Goal: Information Seeking & Learning: Find specific fact

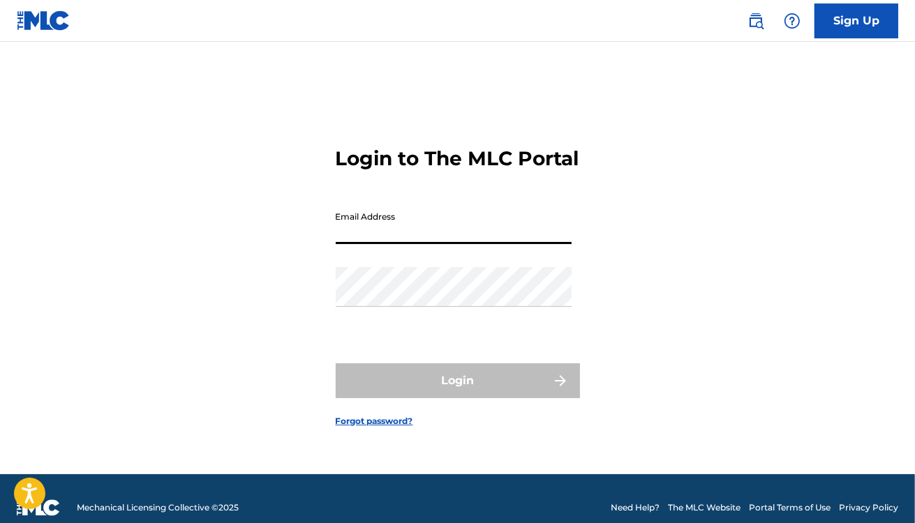
type input "[PERSON_NAME][EMAIL_ADDRESS][PERSON_NAME][DOMAIN_NAME]"
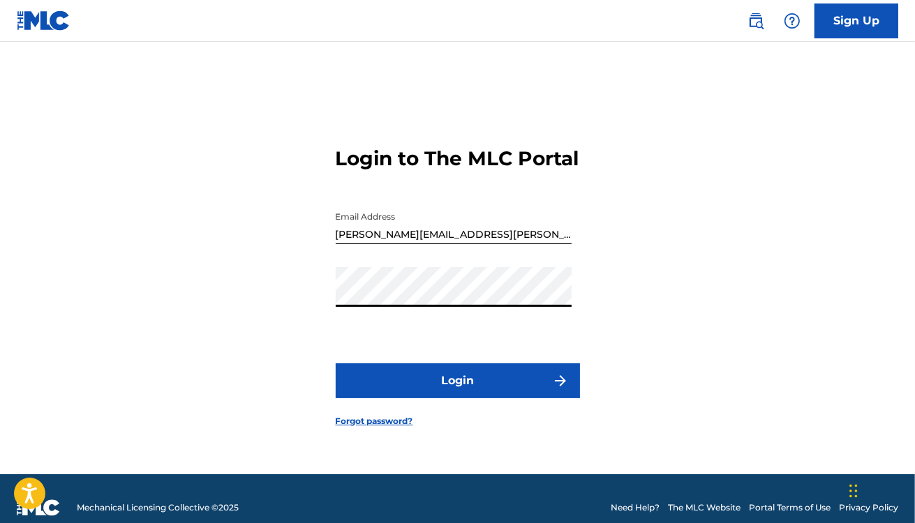
click at [459, 383] on button "Login" at bounding box center [458, 381] width 244 height 35
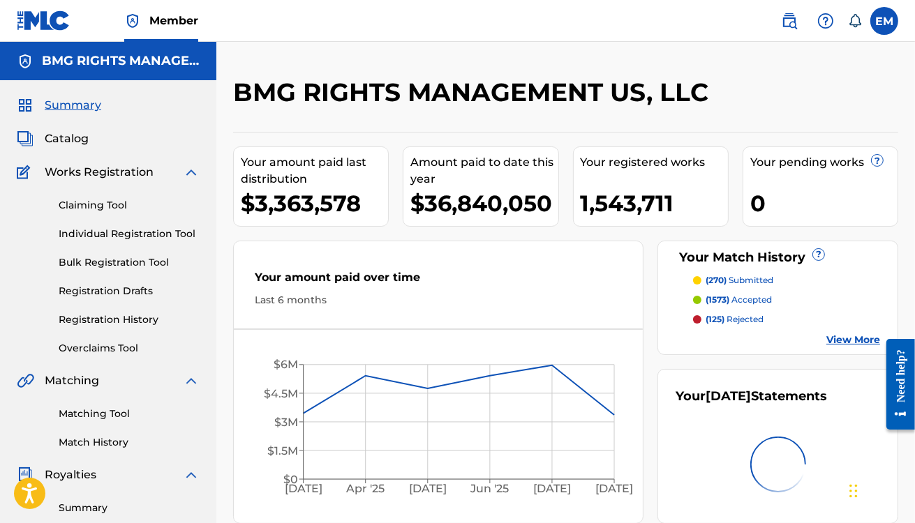
click at [793, 22] on img at bounding box center [789, 21] width 17 height 17
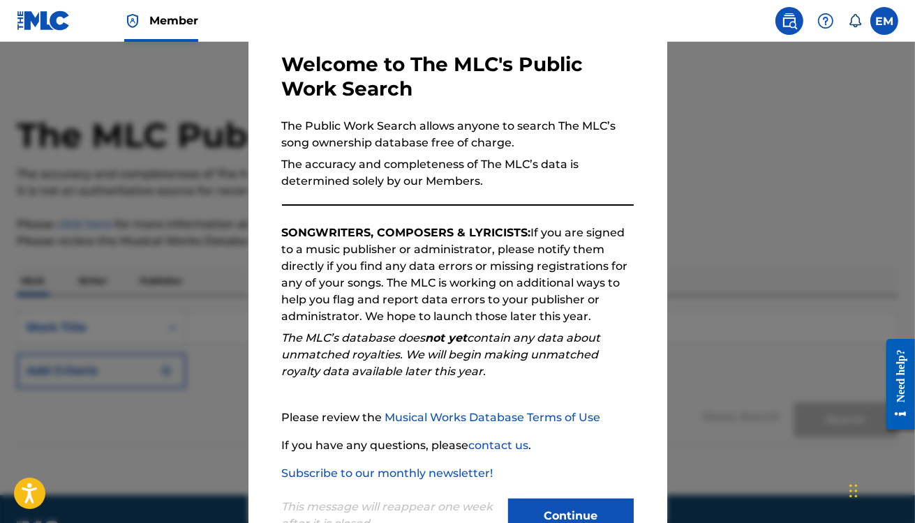
scroll to position [115, 0]
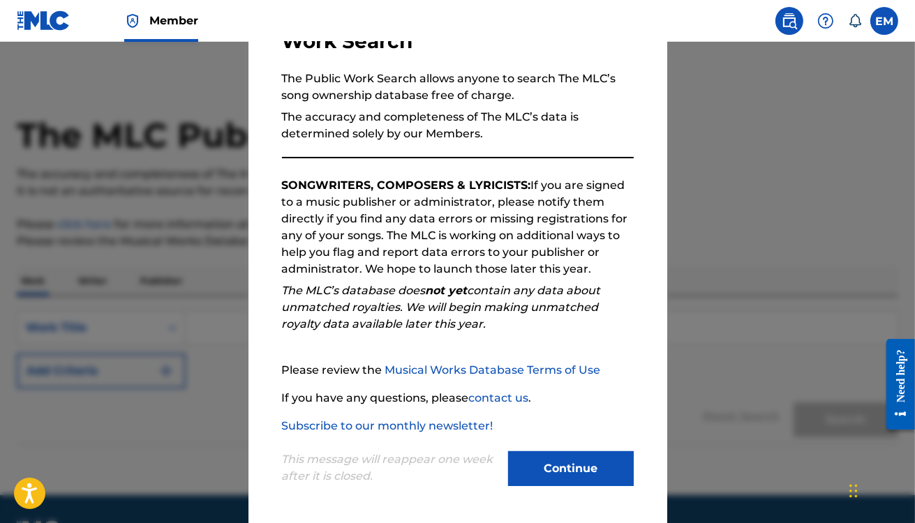
click at [549, 466] on button "Continue" at bounding box center [571, 469] width 126 height 35
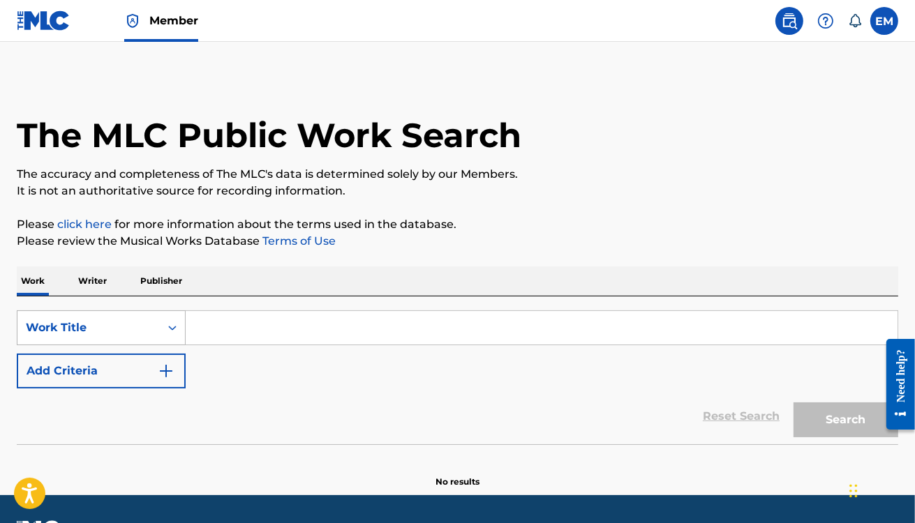
click at [137, 332] on div "Work Title" at bounding box center [101, 328] width 169 height 35
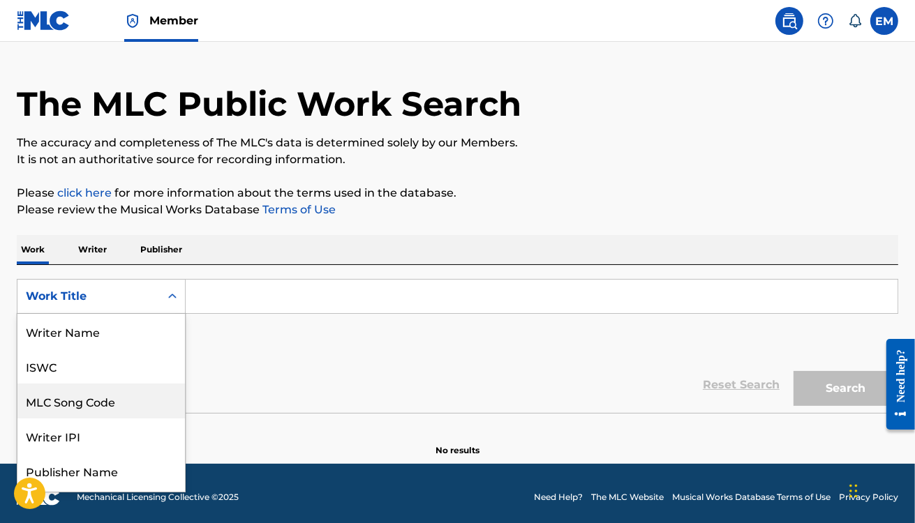
scroll to position [70, 0]
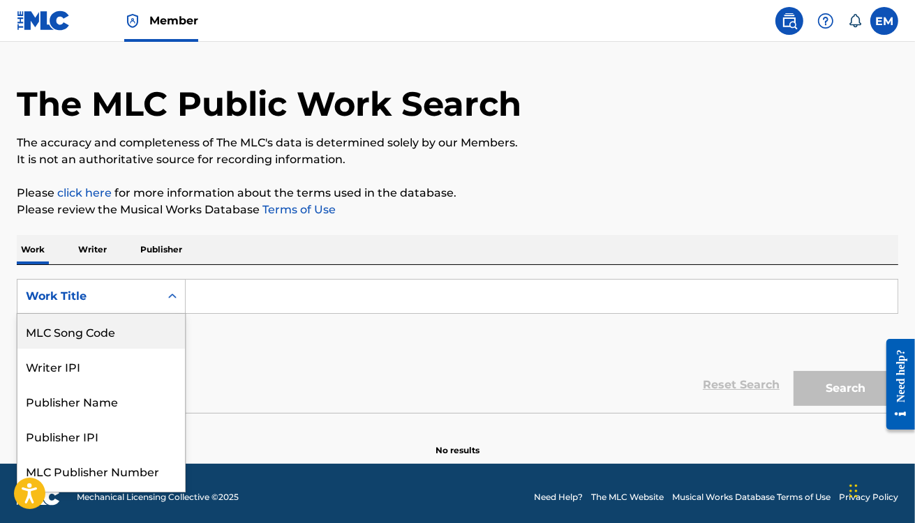
click at [126, 325] on div "MLC Song Code" at bounding box center [101, 331] width 168 height 35
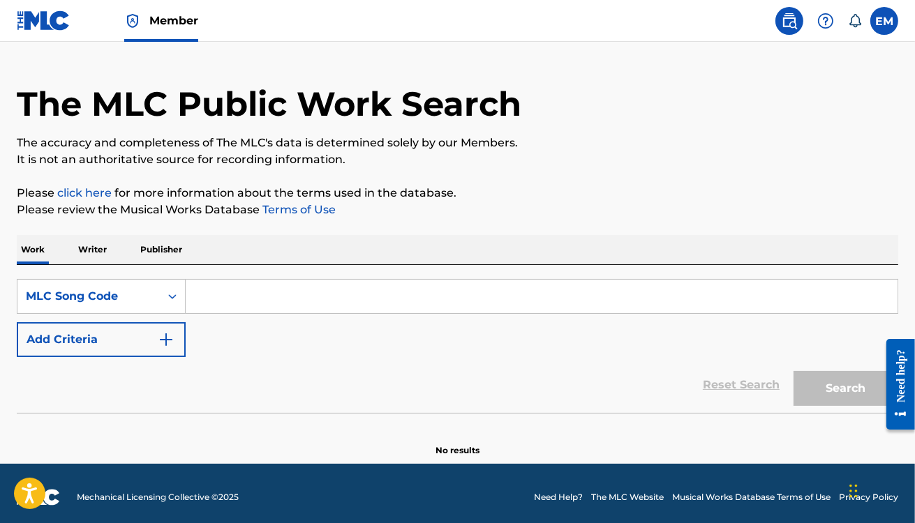
drag, startPoint x: 156, startPoint y: 313, endPoint x: 299, endPoint y: 302, distance: 142.8
click at [293, 302] on input "Search Form" at bounding box center [542, 297] width 712 height 34
click at [308, 287] on input "Search Form" at bounding box center [542, 297] width 712 height 34
paste input "O44882"
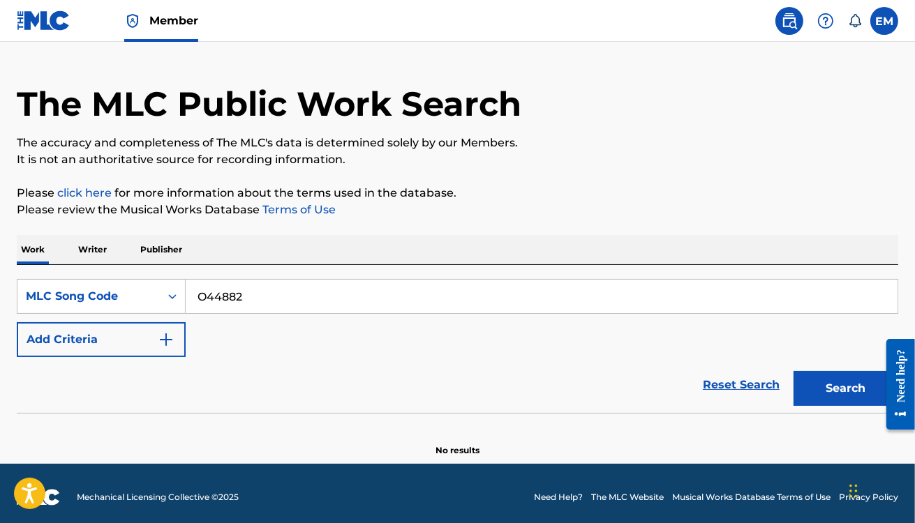
type input "O44882"
click at [838, 387] on button "Search" at bounding box center [846, 388] width 105 height 35
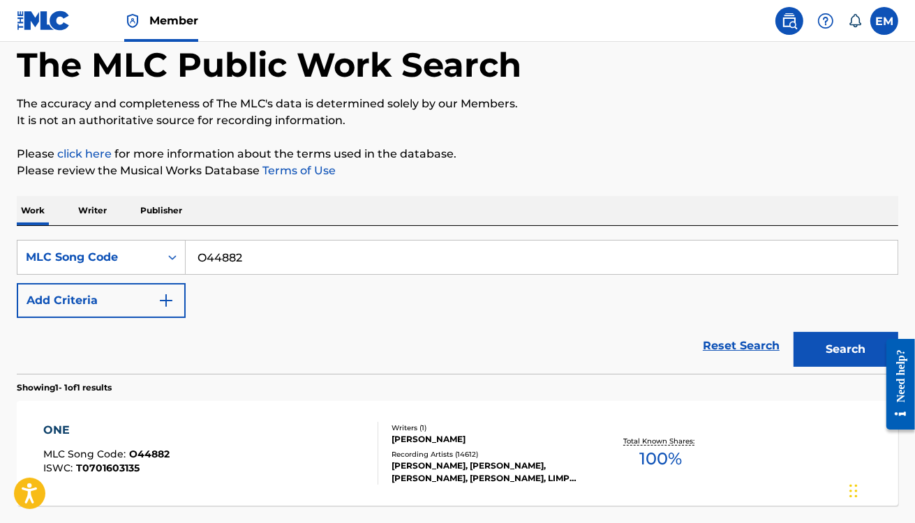
scroll to position [101, 0]
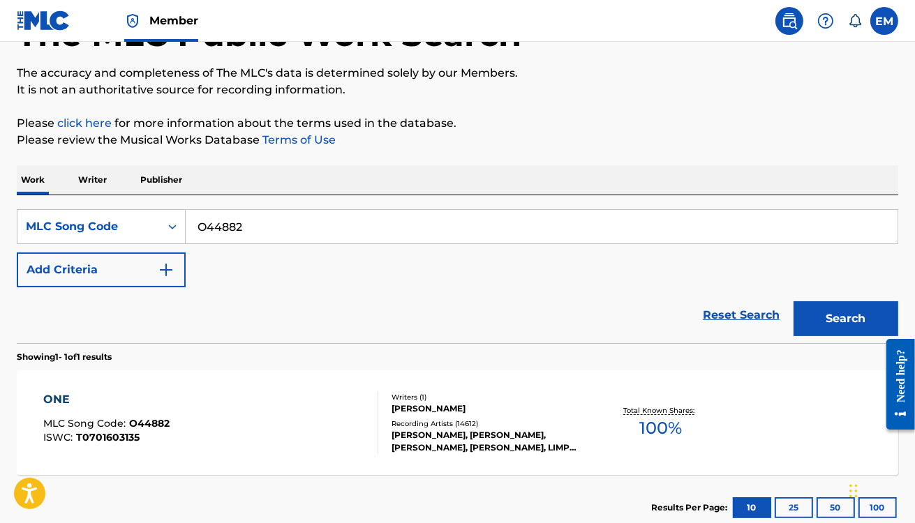
click at [300, 380] on div "ONE MLC Song Code : O44882 ISWC : T0701603135 Writers ( 1 ) [PERSON_NAME] Recor…" at bounding box center [457, 423] width 881 height 105
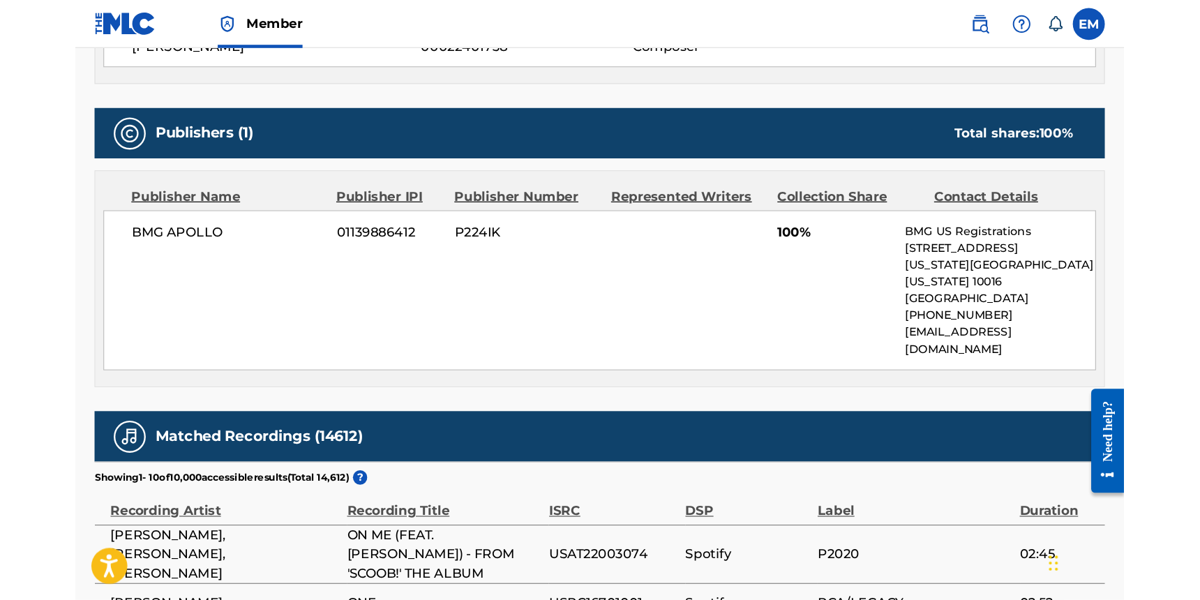
scroll to position [628, 0]
